Goal: Find specific page/section: Find specific page/section

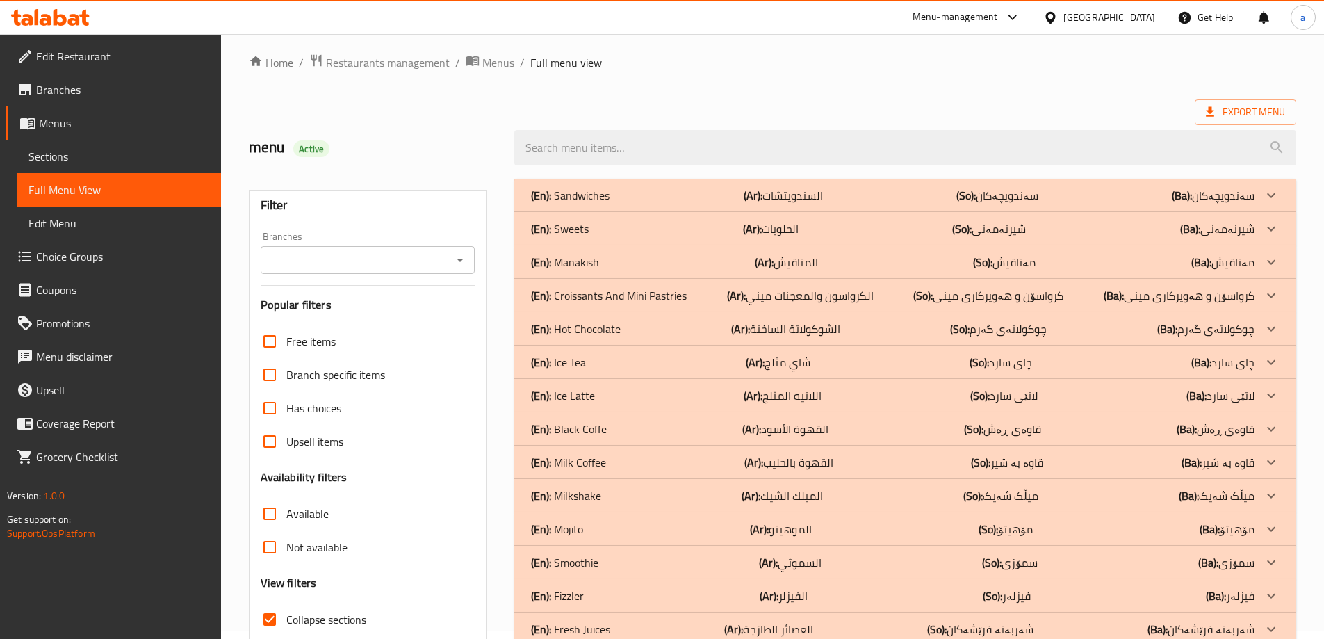
scroll to position [8, 0]
click at [586, 204] on div "(En): Ice Tea (Ar): شاي مثلج (So): چای سارد (Ba): چای سارد" at bounding box center [893, 195] width 724 height 17
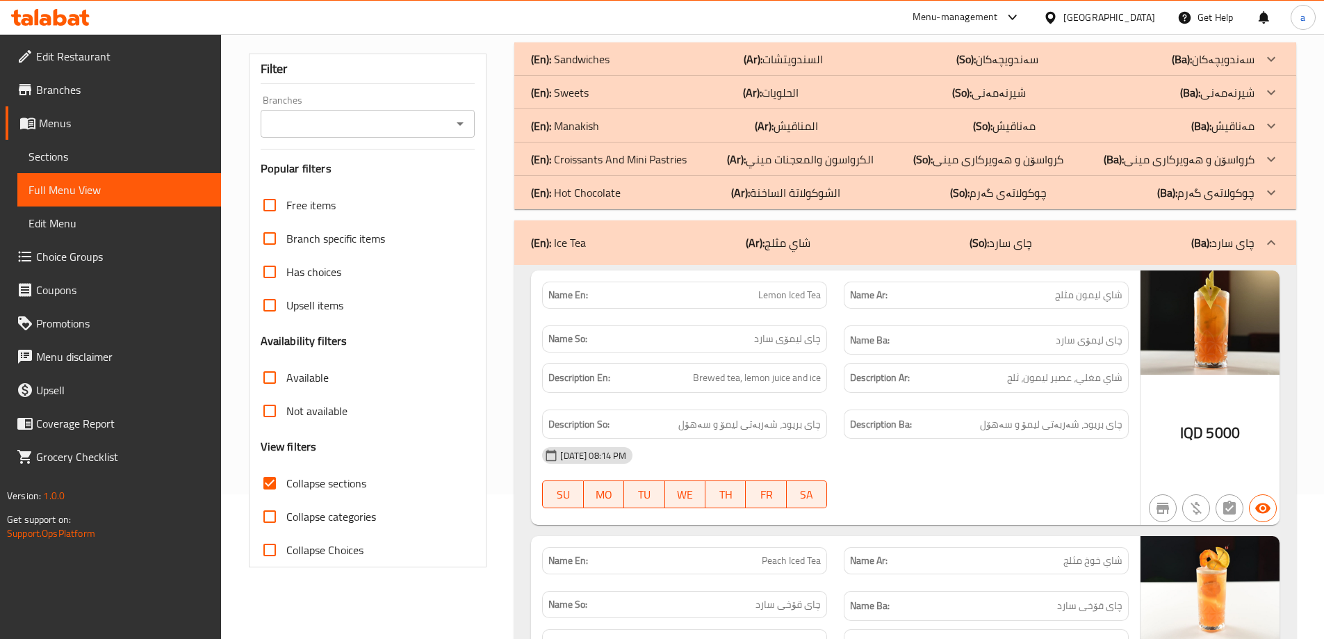
scroll to position [186, 0]
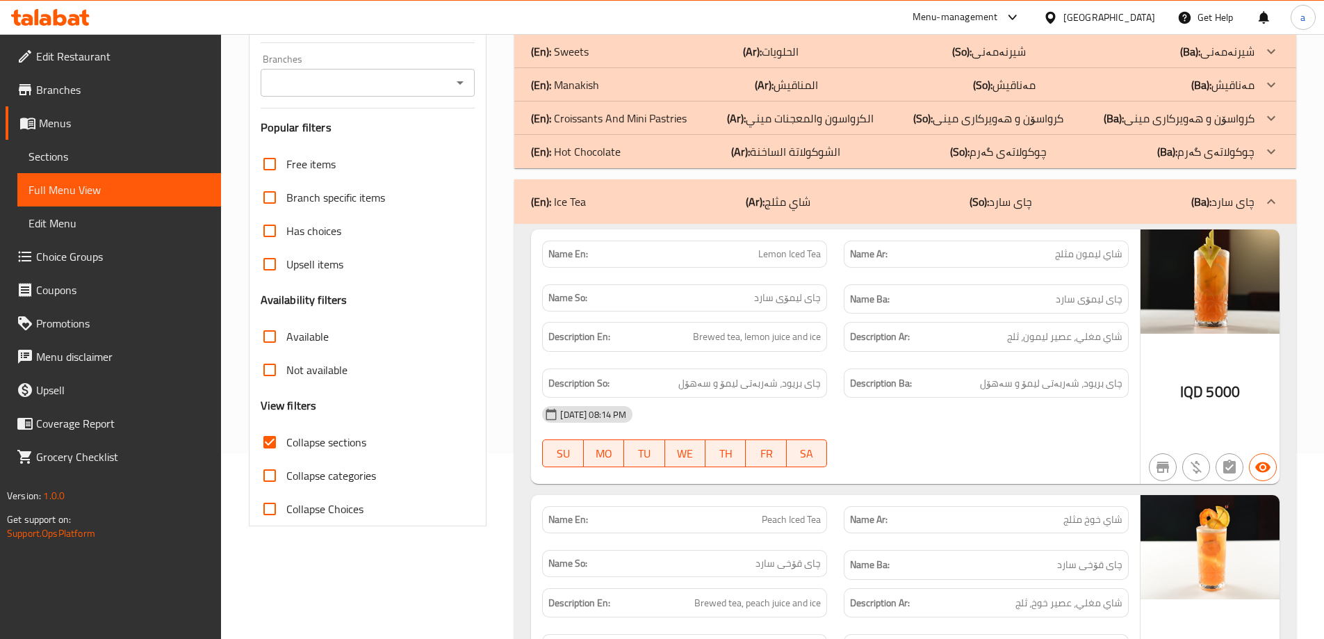
click at [1043, 348] on div "Description Ar: [PERSON_NAME]، عصير ليمون، ثلج" at bounding box center [986, 337] width 285 height 30
copy span "شاي مغلي، عصير ليمون، ثلج"
click at [772, 345] on div "Description En: Brewed tea, lemon juice and ice" at bounding box center [684, 337] width 285 height 30
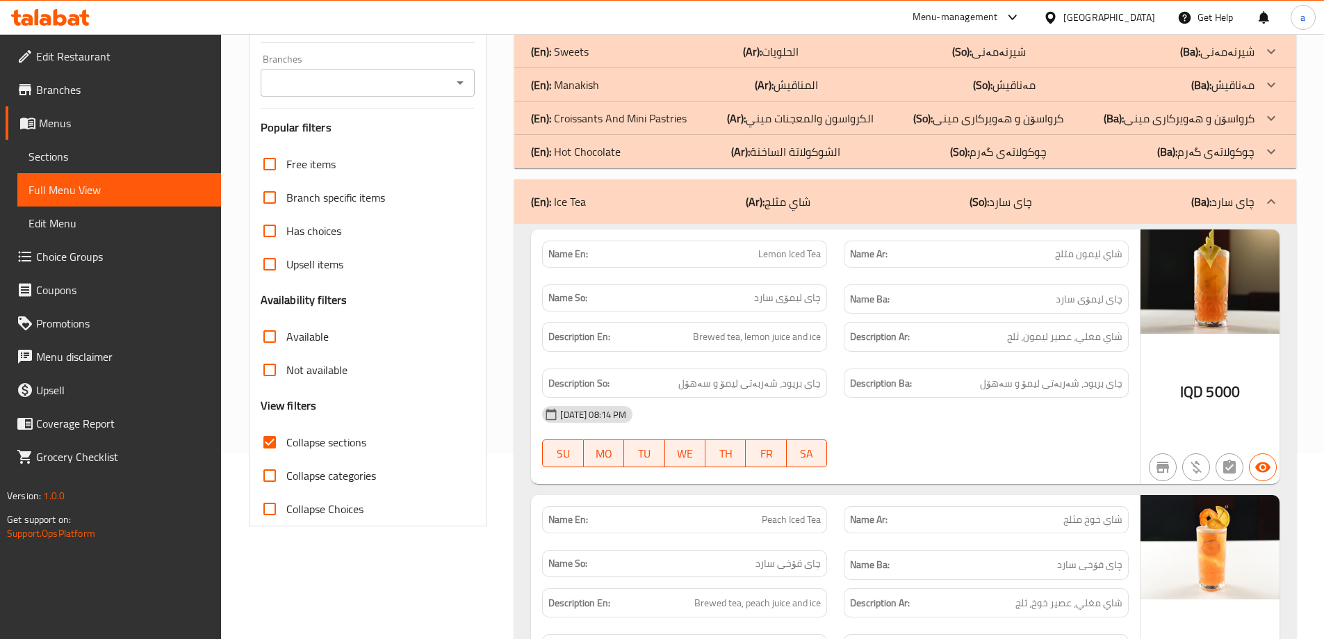
click at [768, 343] on span "Brewed tea, lemon juice and ice" at bounding box center [757, 336] width 128 height 17
copy span "Brewed tea, lemon juice and ice"
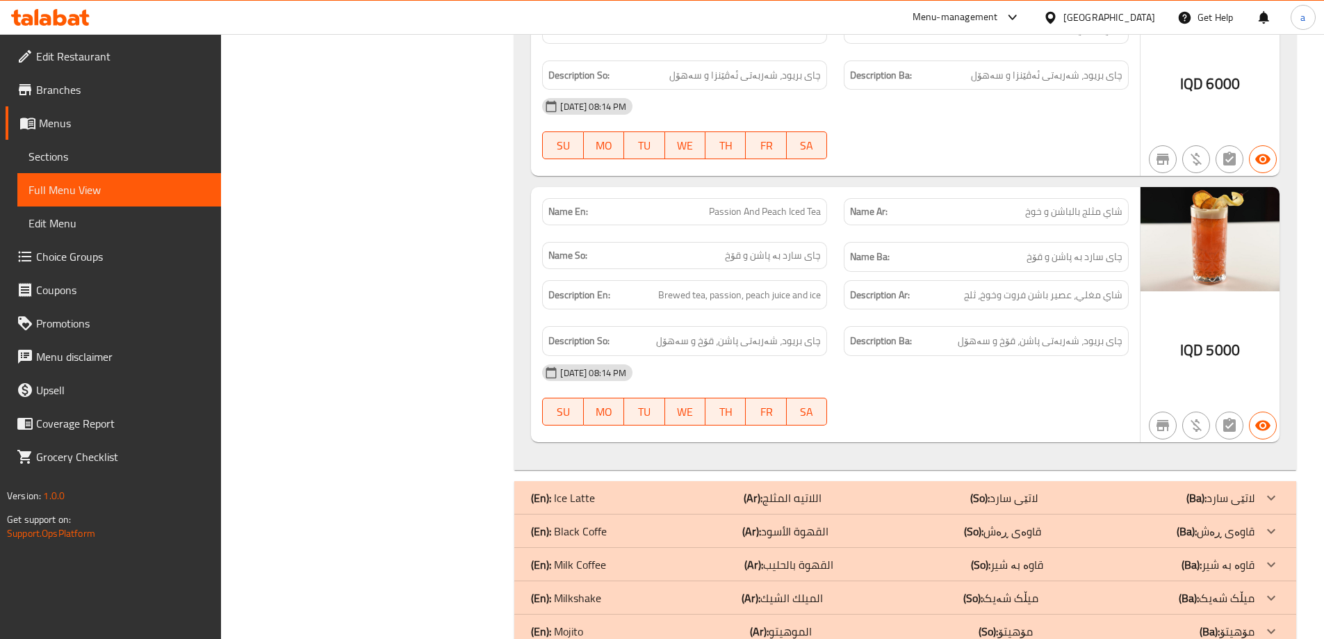
scroll to position [1020, 0]
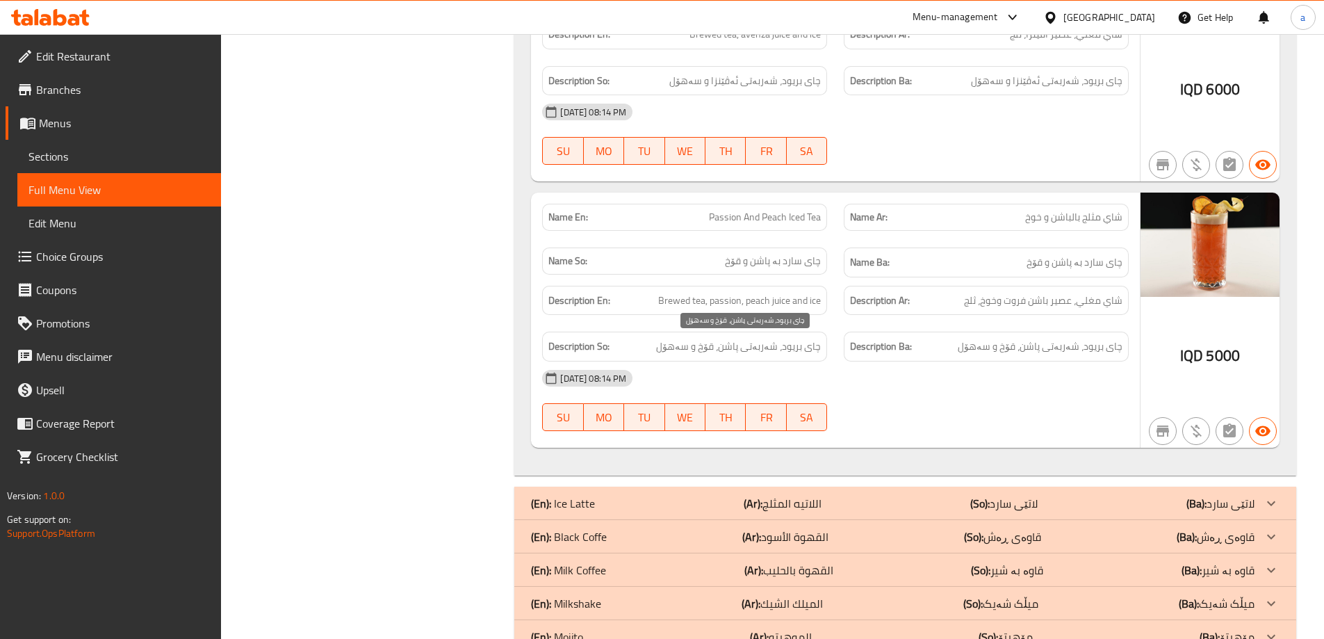
click at [747, 352] on span "چای بریود، شەربەتی پاشن، قۆخ و سەهۆل" at bounding box center [738, 346] width 165 height 17
click at [1002, 304] on span "شاي مغلي، عصير باشن فروت وخوخ، ثلج" at bounding box center [1043, 300] width 158 height 17
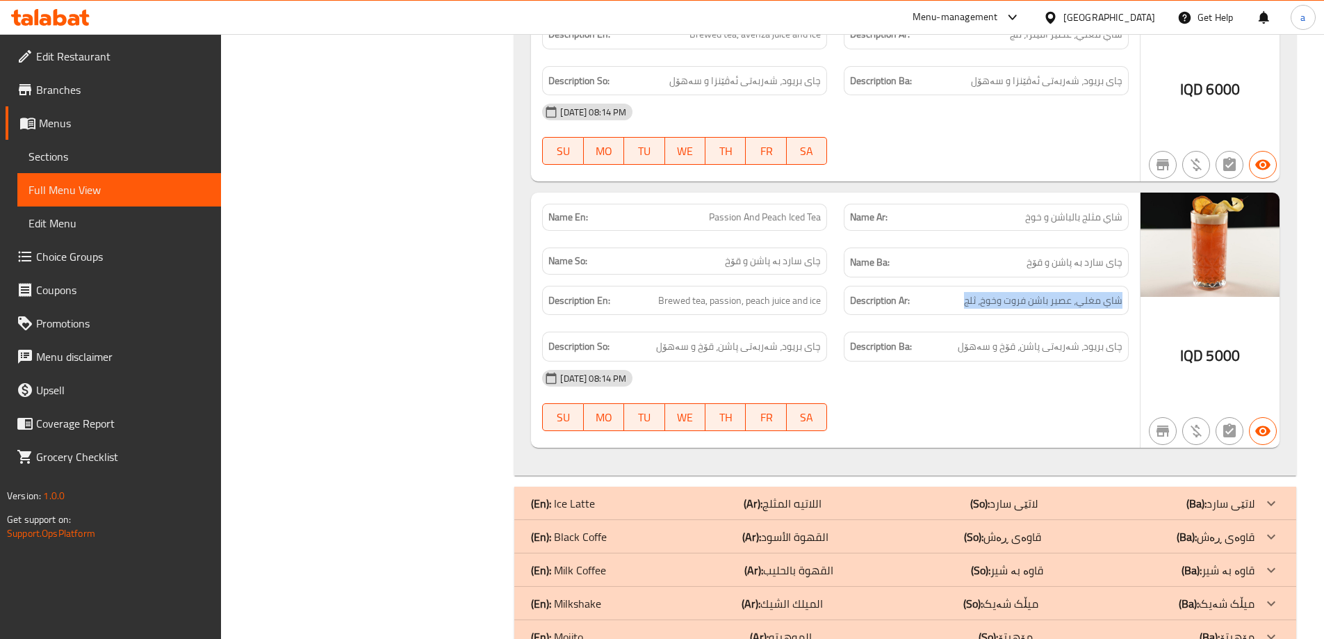
copy span "شاي مغلي، عصير باشن فروت وخوخ، ثلج"
click at [782, 302] on span "Brewed tea, passion, peach juice and ice" at bounding box center [739, 300] width 163 height 17
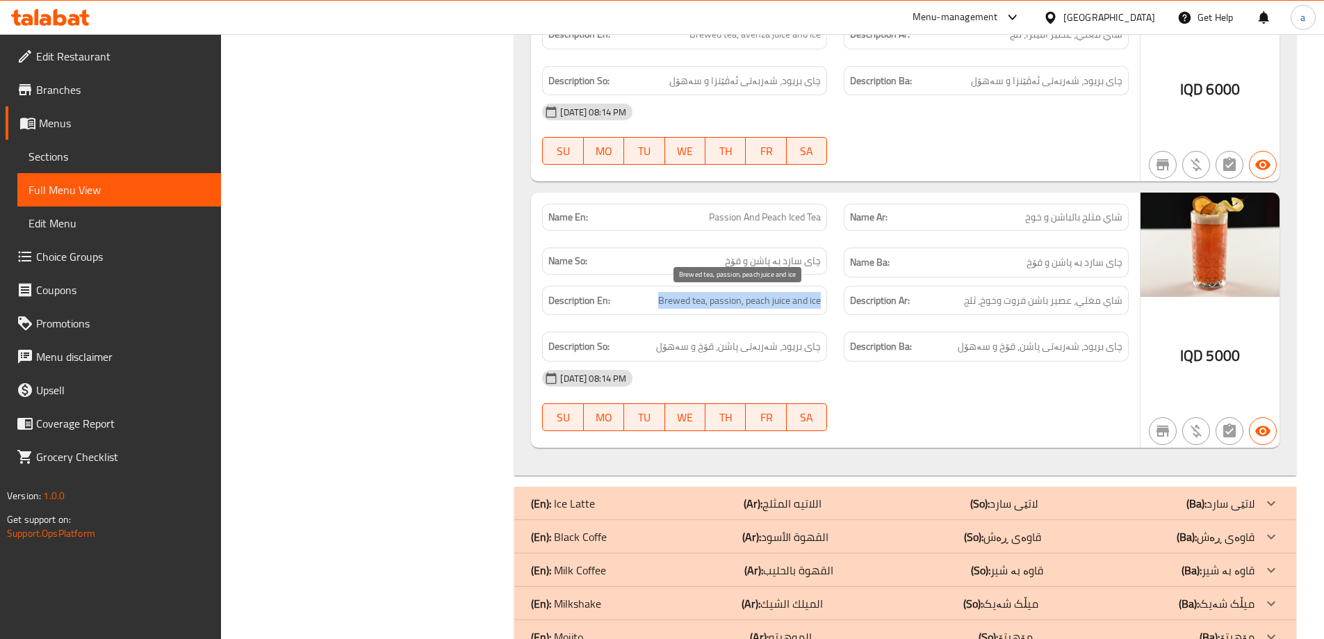
click at [782, 302] on span "Brewed tea, passion, peach juice and ice" at bounding box center [739, 300] width 163 height 17
copy span "Brewed tea, passion, peach juice and ice"
click at [1099, 316] on div "Description Ar: [PERSON_NAME]، عصير باشن فروت وخوخ، ثلج" at bounding box center [986, 300] width 302 height 47
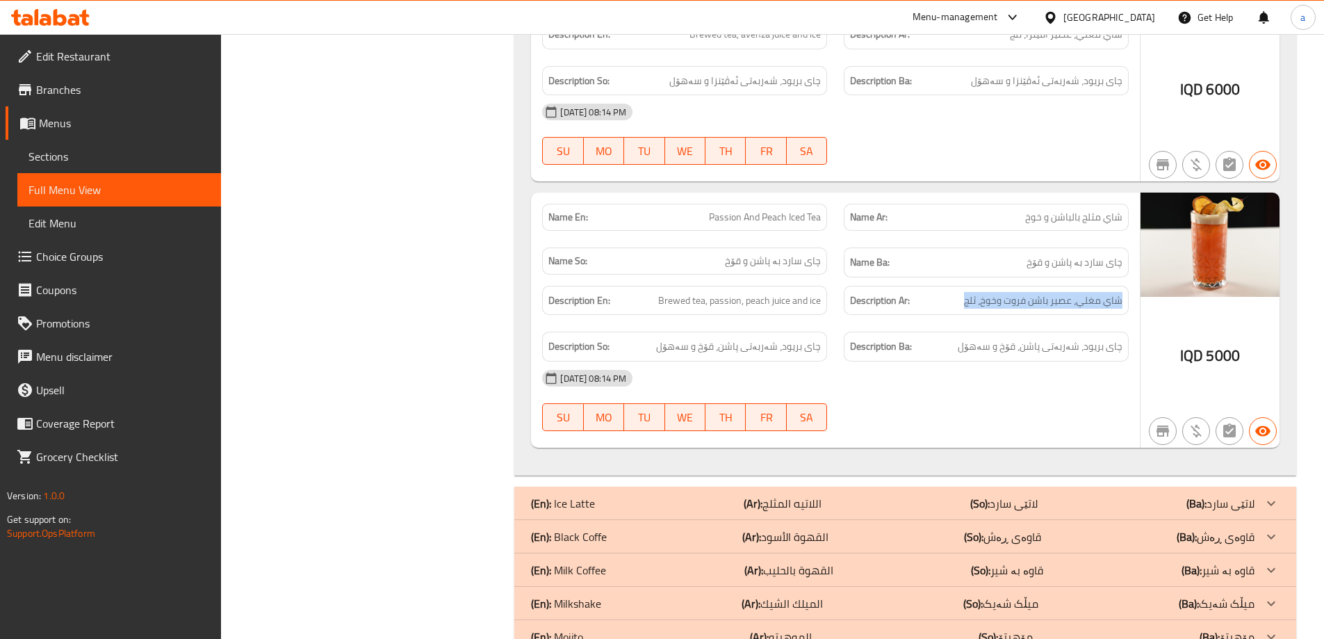
click at [1099, 316] on div "Description Ar: [PERSON_NAME]، عصير باشن فروت وخوخ، ثلج" at bounding box center [986, 300] width 302 height 47
copy span "شاي مغلي، عصير باشن فروت وخوخ، ثلج"
click at [833, 291] on div "Description En: Brewed tea, passion, peach juice and ice" at bounding box center [685, 300] width 302 height 47
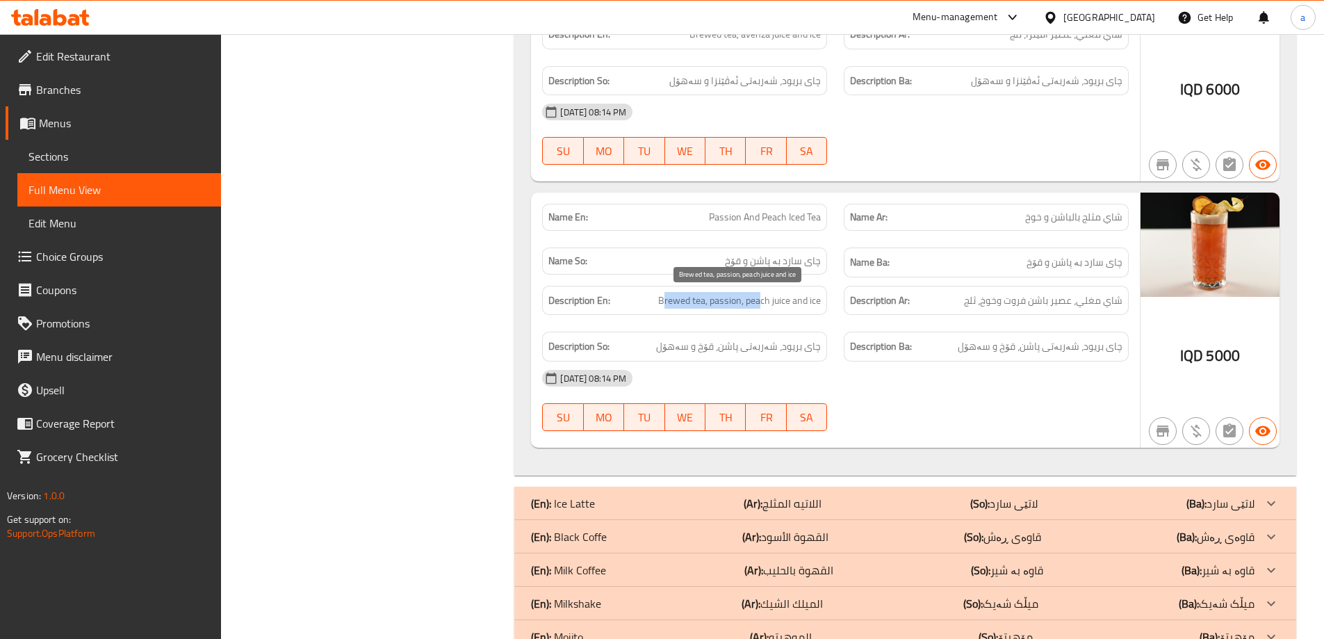
drag, startPoint x: 666, startPoint y: 288, endPoint x: 761, endPoint y: 306, distance: 96.8
click at [761, 306] on div "Description En: Brewed tea, passion, peach juice and ice" at bounding box center [684, 301] width 285 height 30
click at [54, 18] on icon at bounding box center [60, 17] width 13 height 17
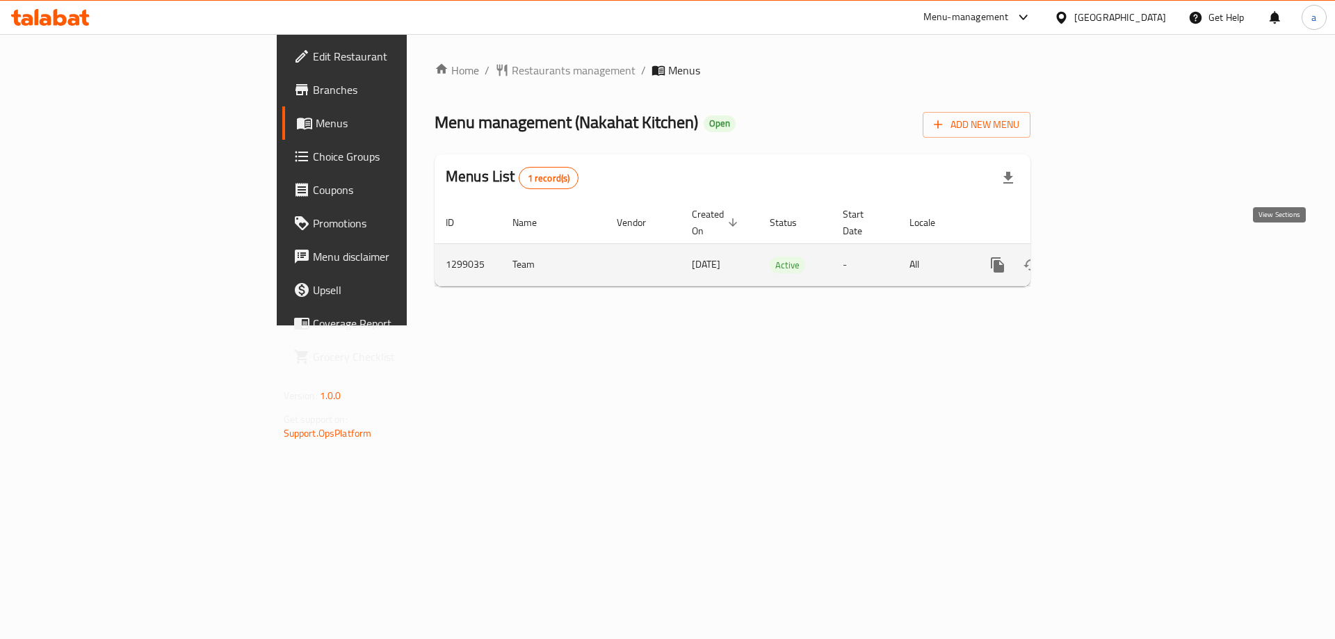
click at [1106, 256] on icon "enhanced table" at bounding box center [1097, 264] width 17 height 17
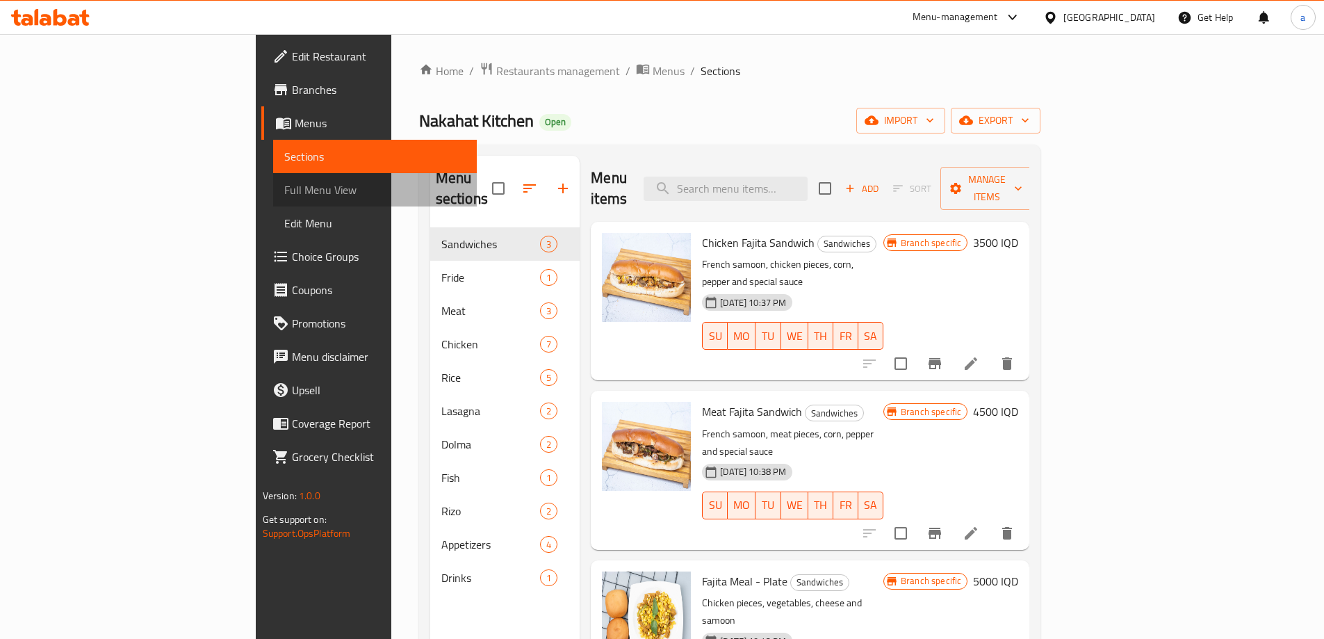
click at [273, 177] on link "Full Menu View" at bounding box center [375, 189] width 204 height 33
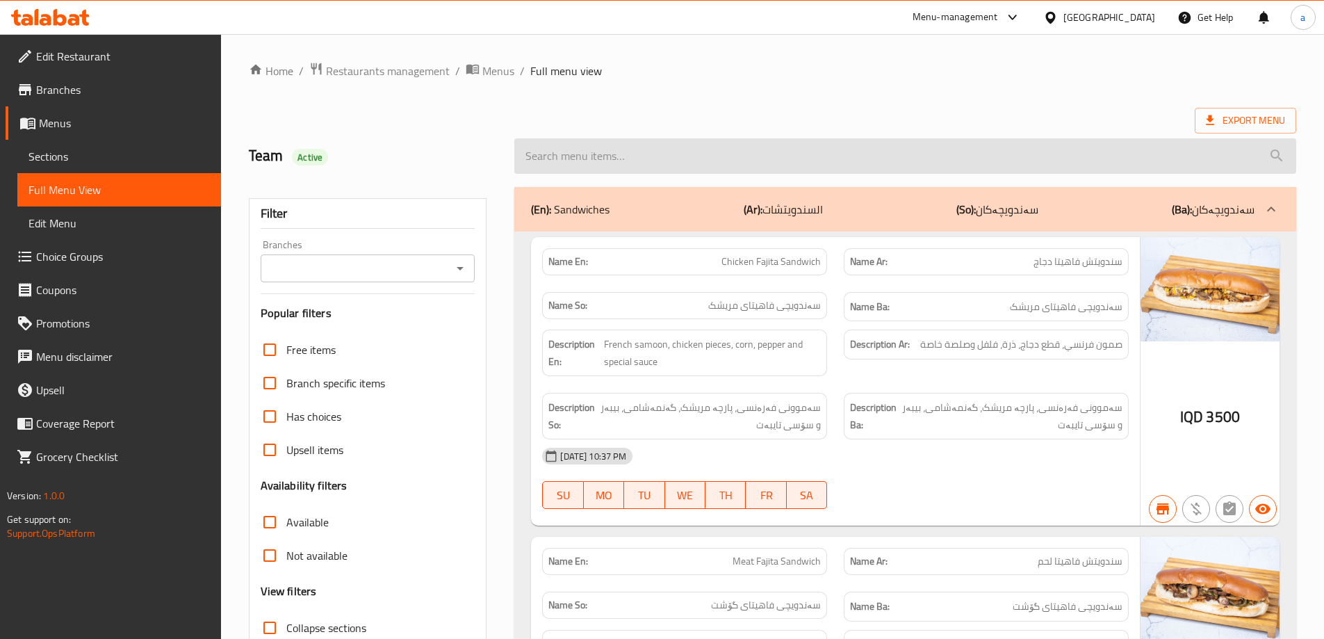
click at [571, 161] on input "search" at bounding box center [905, 155] width 782 height 35
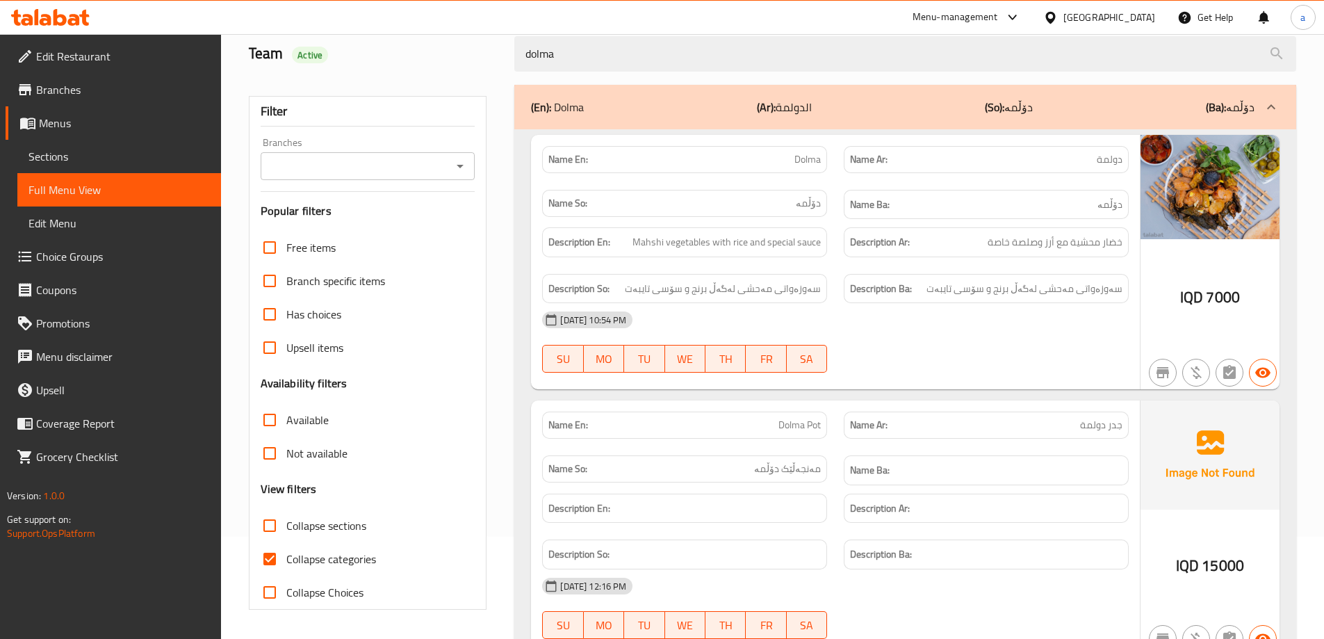
scroll to position [174, 0]
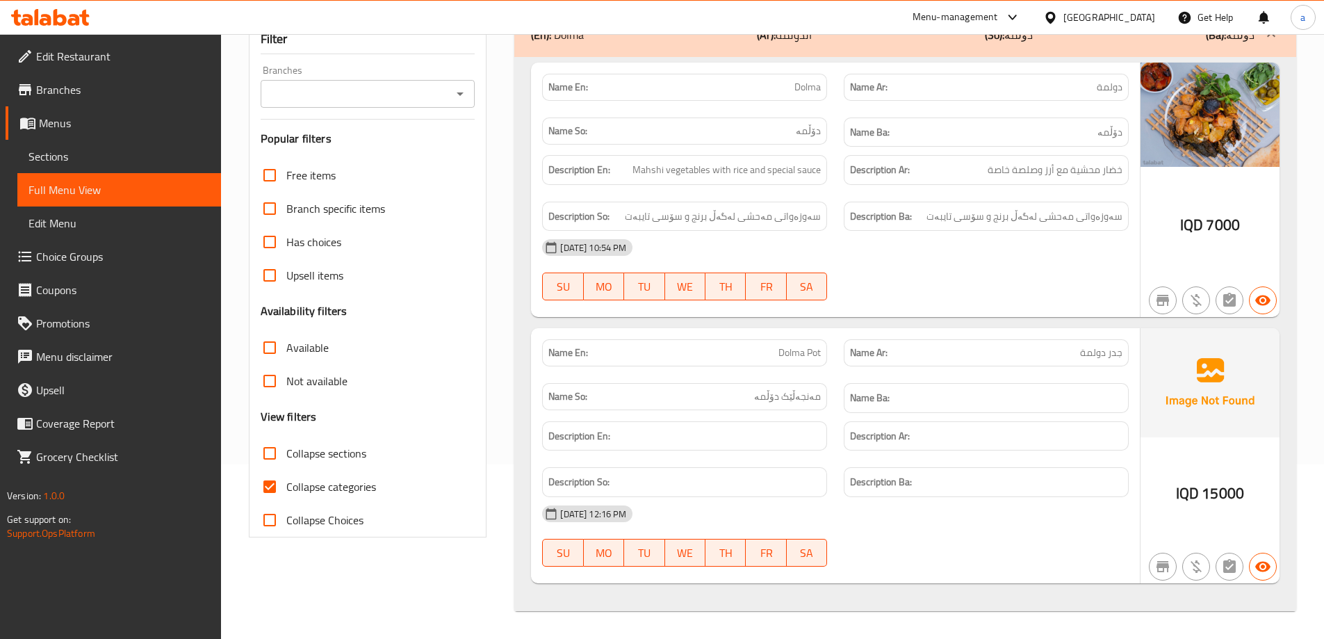
type input "dolma"
click at [33, 19] on icon at bounding box center [27, 20] width 12 height 12
